Goal: Navigation & Orientation: Find specific page/section

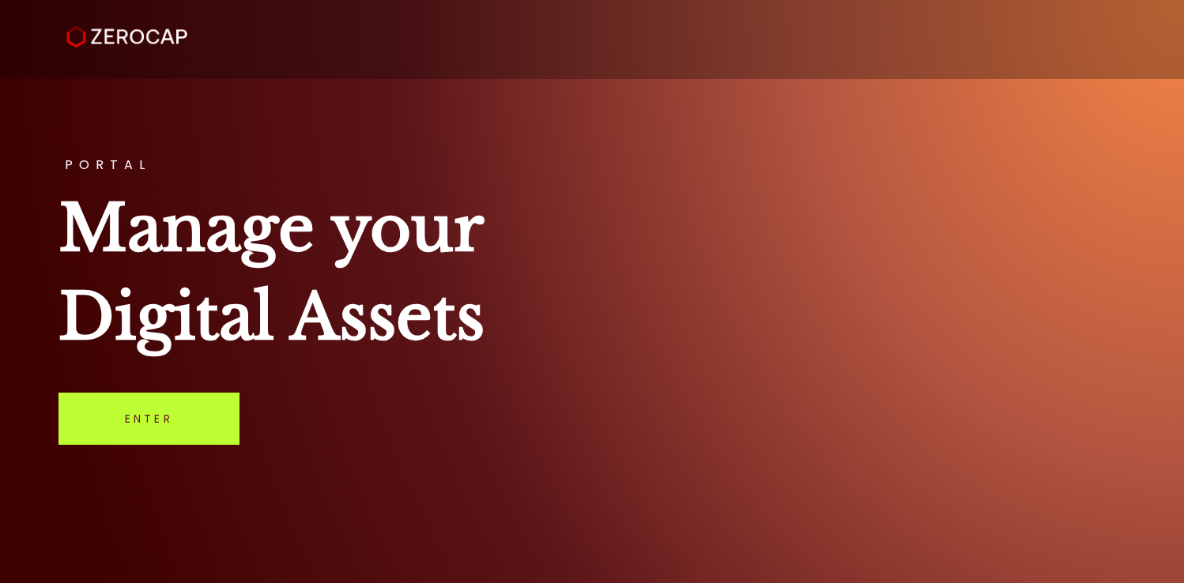
click at [177, 432] on link "Enter" at bounding box center [148, 419] width 181 height 52
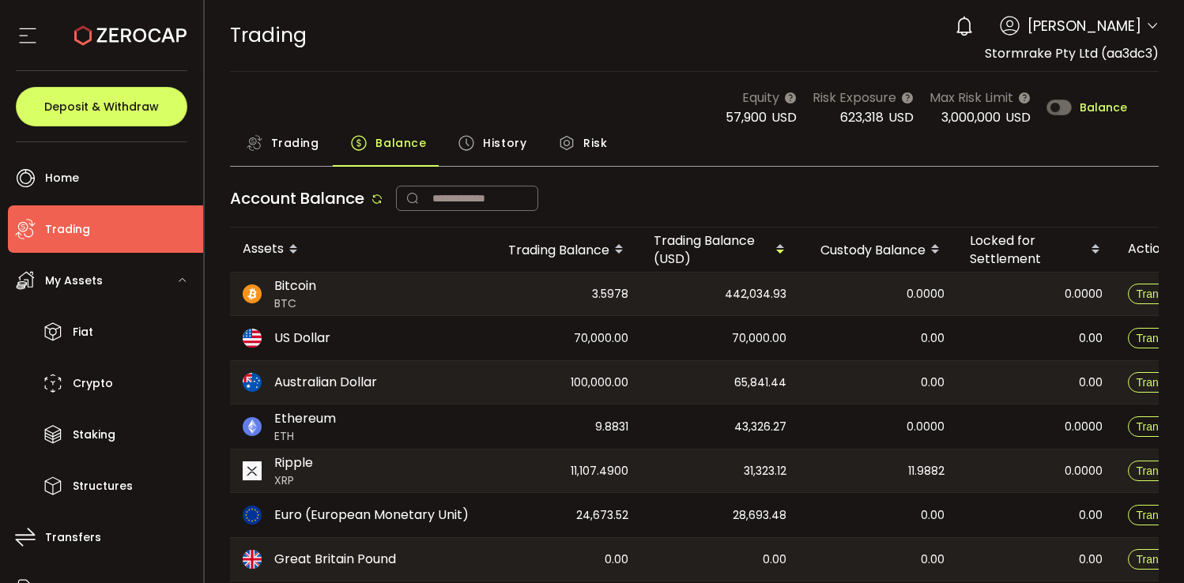
click at [616, 84] on main "Equity 57,900 USD Risk Exposure 623,318 USD Max Risk Limit 3,000,000 USD Balanc…" at bounding box center [695, 420] width 980 height 696
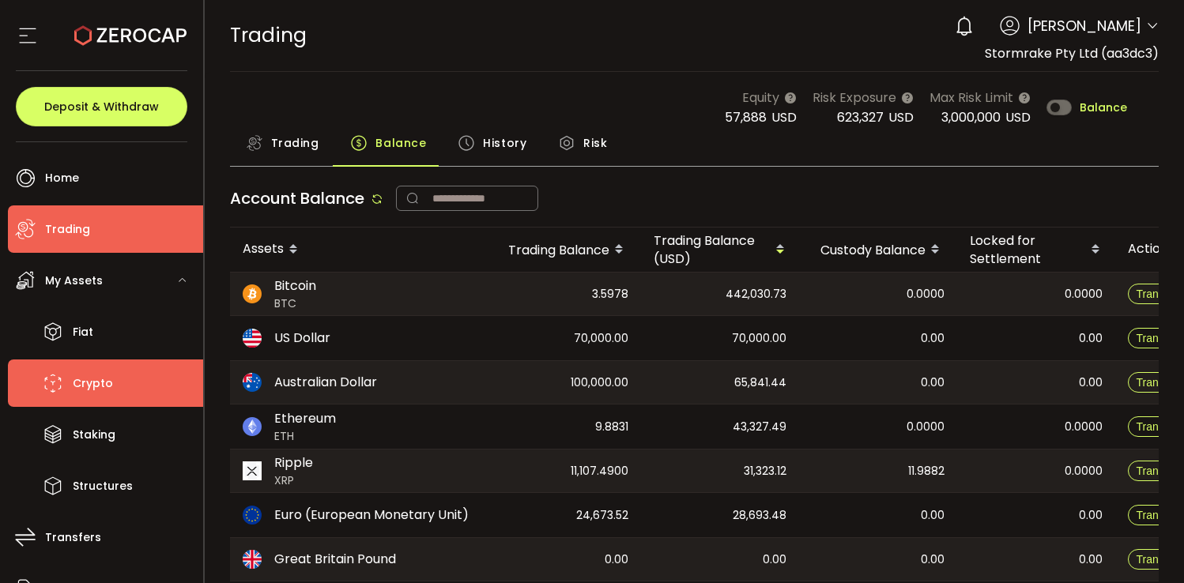
click at [110, 383] on span "Crypto" at bounding box center [93, 383] width 40 height 23
